Goal: Task Accomplishment & Management: Complete application form

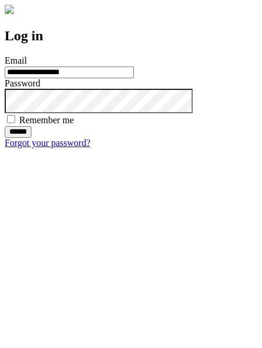
type input "**********"
click at [31, 138] on input "******" at bounding box center [18, 132] width 27 height 12
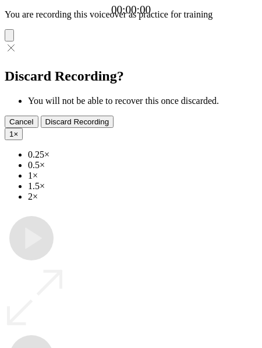
type input "**********"
